Goal: Task Accomplishment & Management: Use online tool/utility

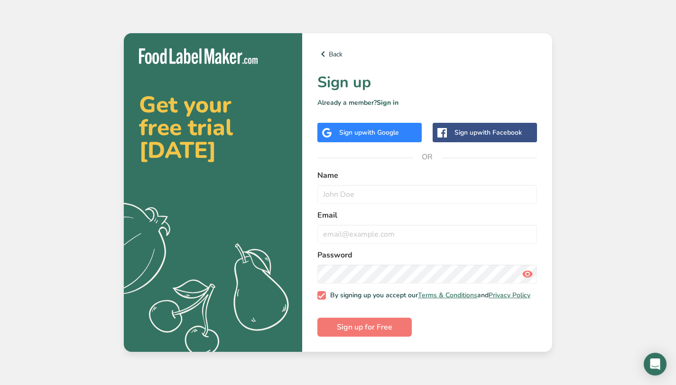
click at [403, 125] on div "Sign up with Google" at bounding box center [369, 132] width 104 height 19
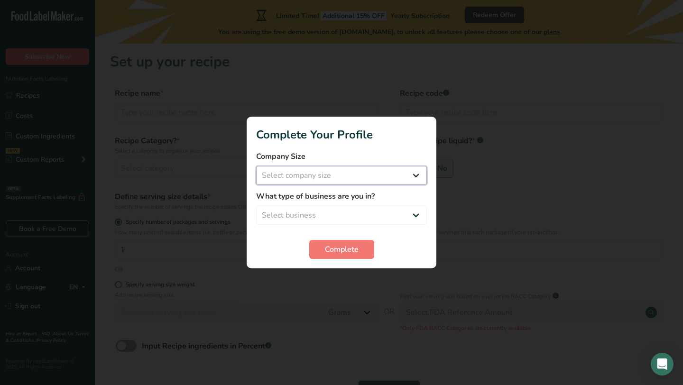
click at [340, 185] on select "Select company size Fewer than 10 Employees 10 to 50 Employees 51 to 500 Employ…" at bounding box center [341, 175] width 171 height 19
select select "2"
click at [256, 166] on select "Select company size Fewer than 10 Employees 10 to 50 Employees 51 to 500 Employ…" at bounding box center [341, 175] width 171 height 19
click at [327, 218] on select "Select business Packaged Food Manufacturer Restaurant & Cafe Bakery Meal Plans …" at bounding box center [341, 215] width 171 height 19
select select "1"
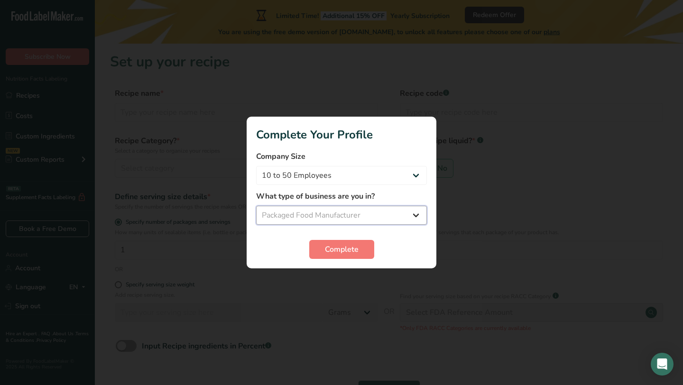
click at [256, 206] on select "Select business Packaged Food Manufacturer Restaurant & Cafe Bakery Meal Plans …" at bounding box center [341, 215] width 171 height 19
click at [328, 249] on span "Complete" at bounding box center [342, 249] width 34 height 11
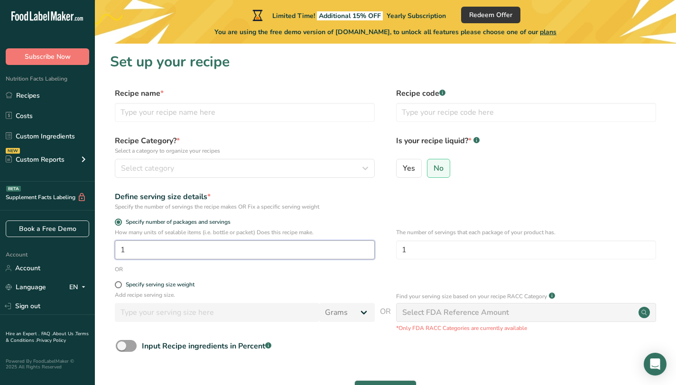
click at [261, 252] on input "1" at bounding box center [245, 250] width 260 height 19
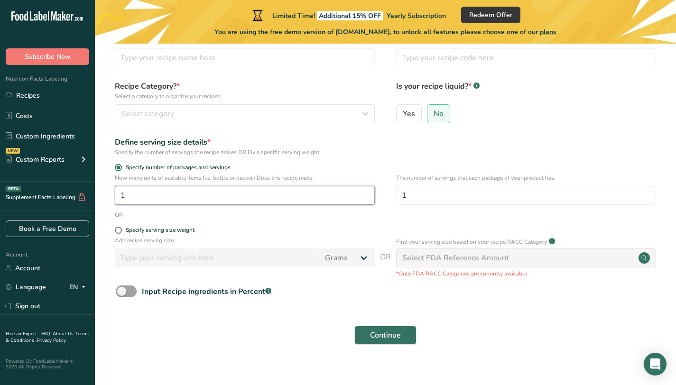
scroll to position [65, 0]
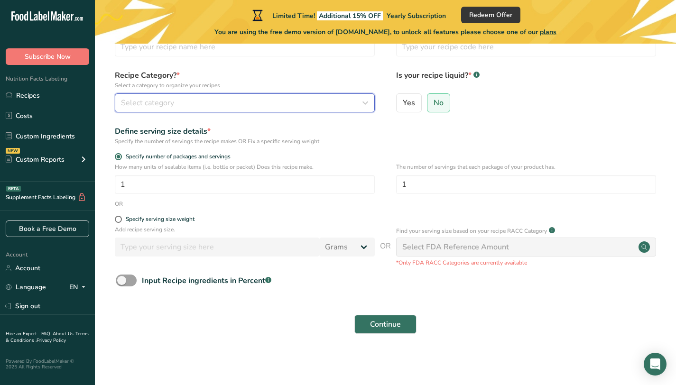
click at [214, 94] on button "Select category" at bounding box center [245, 102] width 260 height 19
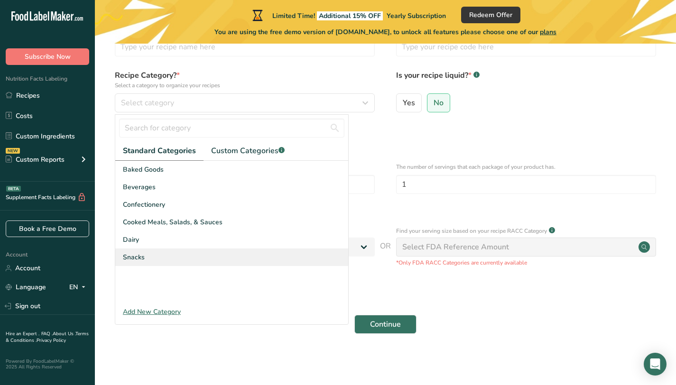
click at [149, 257] on div "Snacks" at bounding box center [231, 258] width 233 height 18
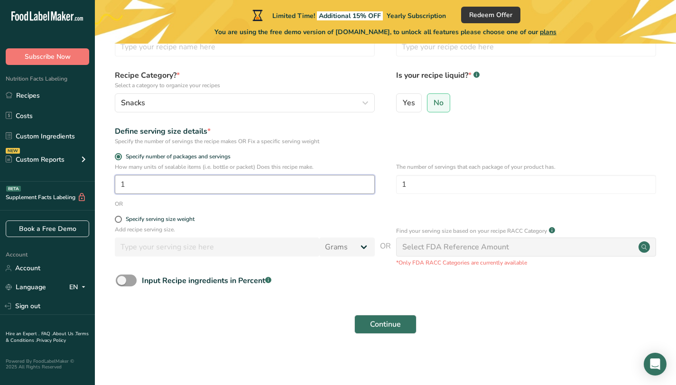
click at [158, 189] on input "1" at bounding box center [245, 184] width 260 height 19
type input "1"
type input "3"
click at [234, 198] on div "How many units of sealable items (i.e. bottle or packet) Does this recipe make.…" at bounding box center [385, 181] width 551 height 37
click at [420, 183] on input "1" at bounding box center [526, 184] width 260 height 19
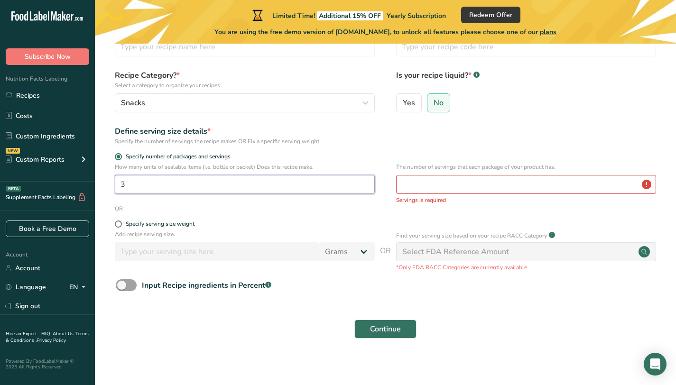
click at [352, 184] on input "3" at bounding box center [245, 184] width 260 height 19
type input "1"
type input "2"
click at [488, 188] on input "number" at bounding box center [526, 184] width 260 height 19
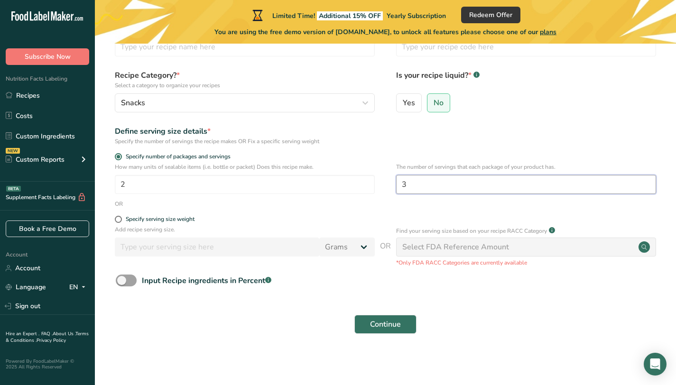
type input "3"
click at [479, 278] on div "Input Recipe ingredients in Percent .a-a{fill:#347362;}.b-a{fill:#fff;}" at bounding box center [385, 284] width 551 height 19
click at [117, 219] on span at bounding box center [118, 219] width 7 height 7
click at [117, 219] on input "Specify serving size weight" at bounding box center [118, 219] width 6 height 6
radio input "true"
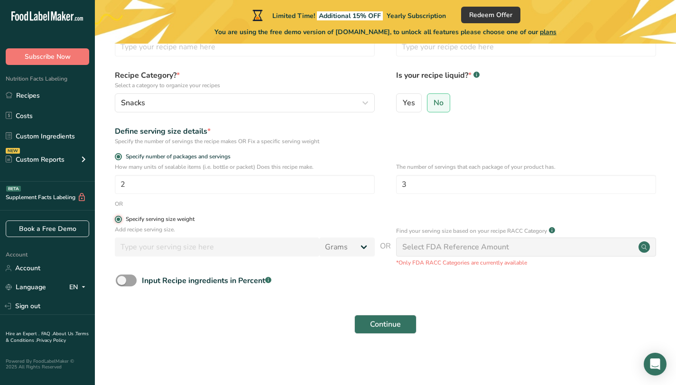
radio input "false"
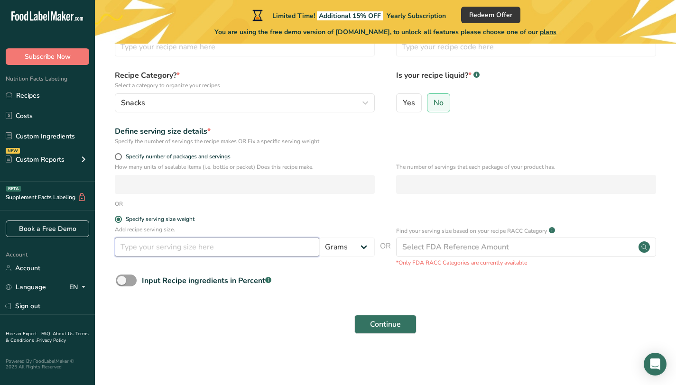
click at [161, 248] on input "number" at bounding box center [217, 247] width 204 height 19
type input "48"
click at [379, 325] on span "Continue" at bounding box center [385, 324] width 31 height 11
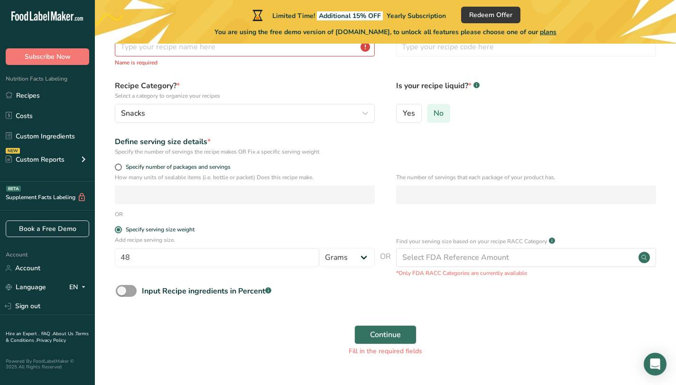
click at [438, 116] on span "No" at bounding box center [439, 113] width 10 height 9
click at [434, 116] on input "No" at bounding box center [430, 113] width 6 height 6
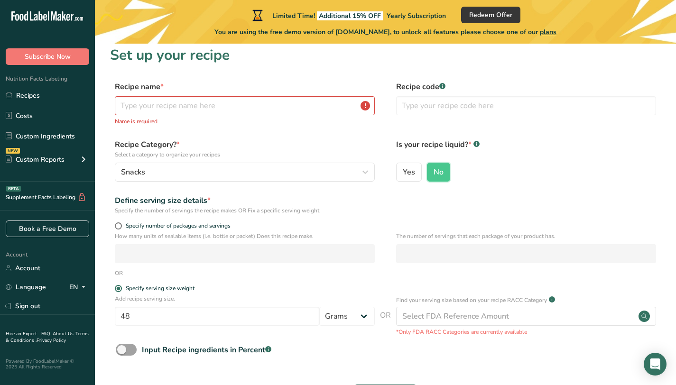
scroll to position [0, 0]
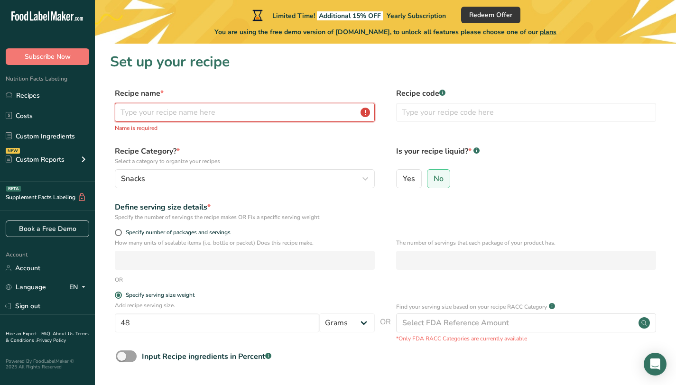
click at [275, 113] on input "text" at bounding box center [245, 112] width 260 height 19
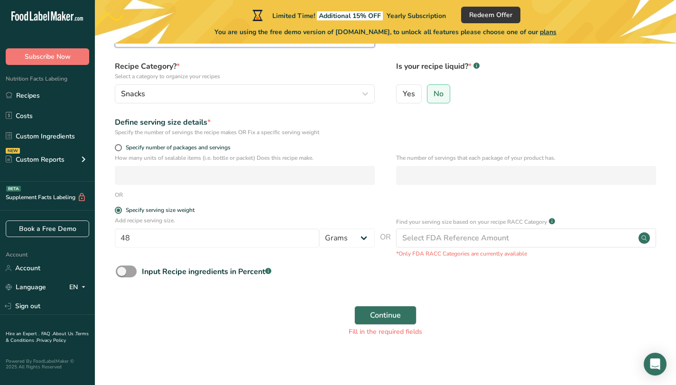
scroll to position [77, 0]
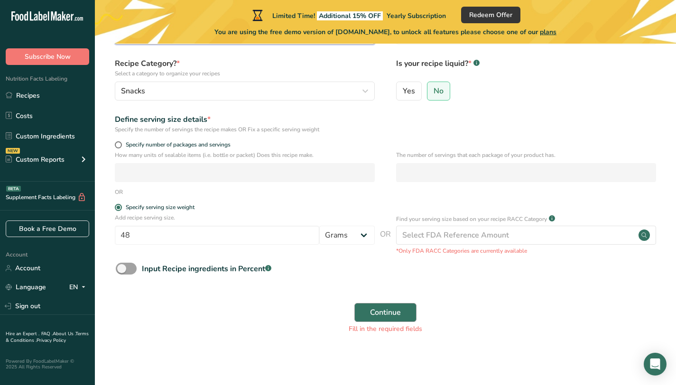
type input "Cookie Dough Protein Balls"
click at [400, 314] on span "Continue" at bounding box center [385, 312] width 31 height 11
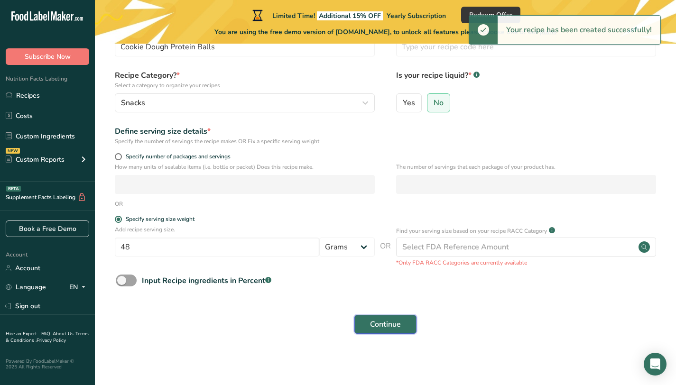
scroll to position [65, 0]
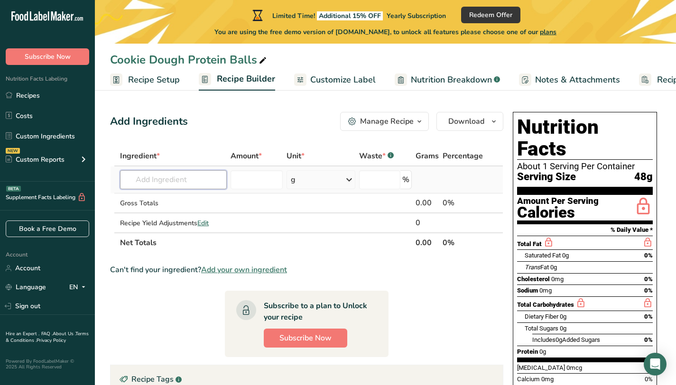
click at [198, 176] on input "text" at bounding box center [173, 179] width 107 height 19
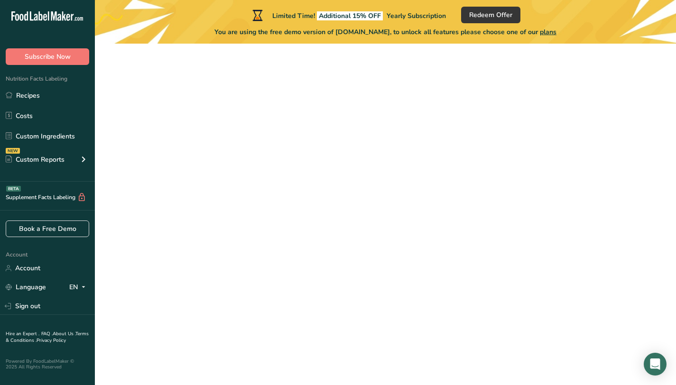
scroll to position [65, 0]
